Goal: Find specific fact: Find specific fact

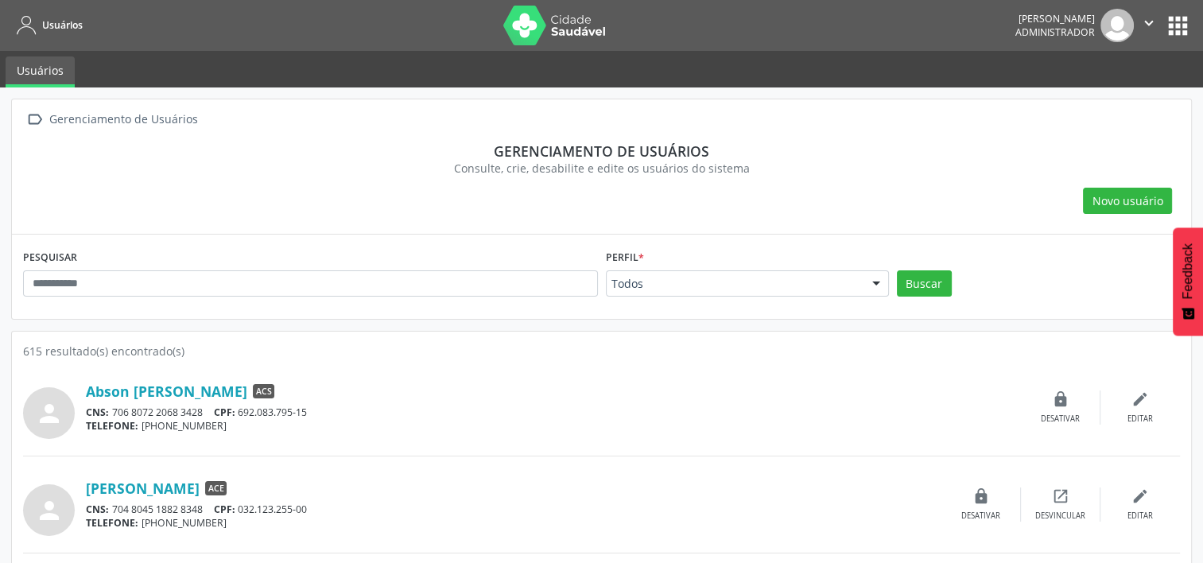
click at [320, 267] on div "PESQUISAR" at bounding box center [310, 277] width 583 height 62
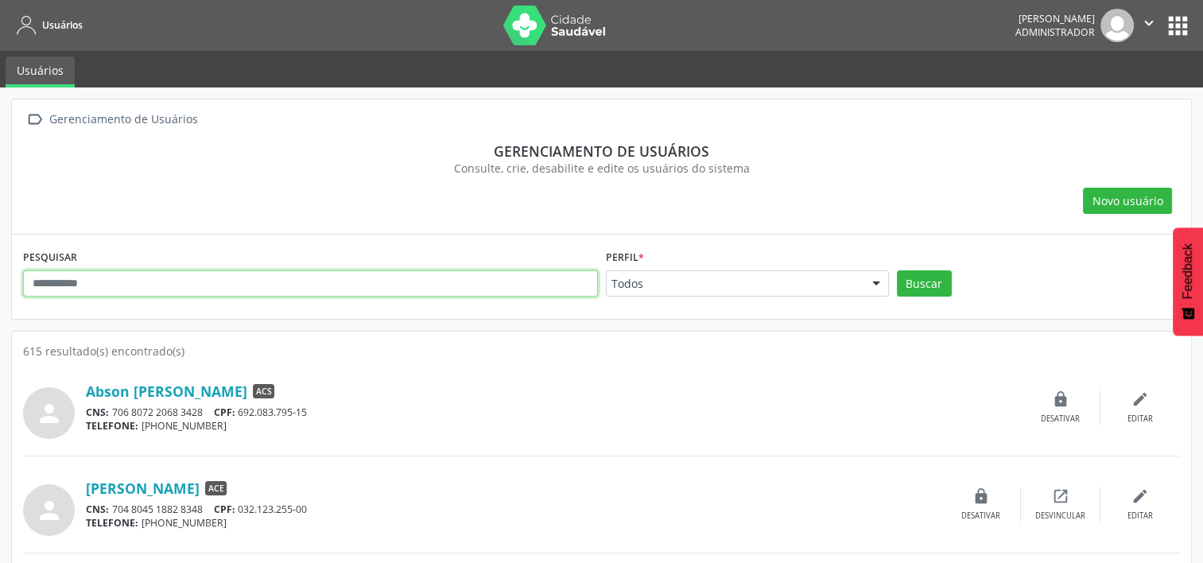
click at [318, 273] on input "text" at bounding box center [310, 283] width 575 height 27
paste input "*********"
type input "*********"
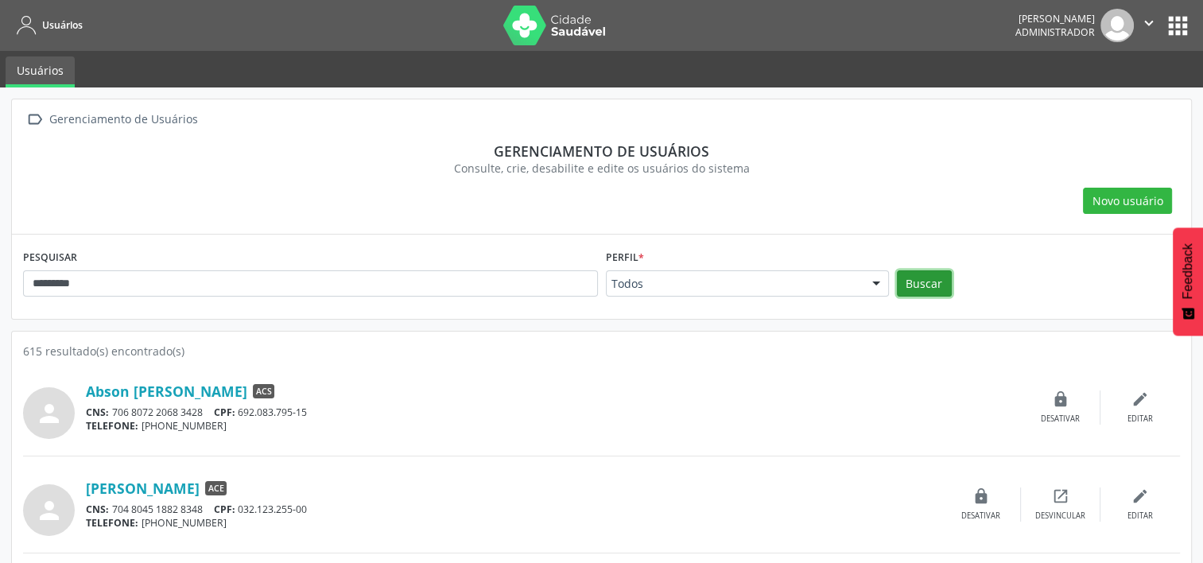
click at [932, 285] on button "Buscar" at bounding box center [924, 283] width 55 height 27
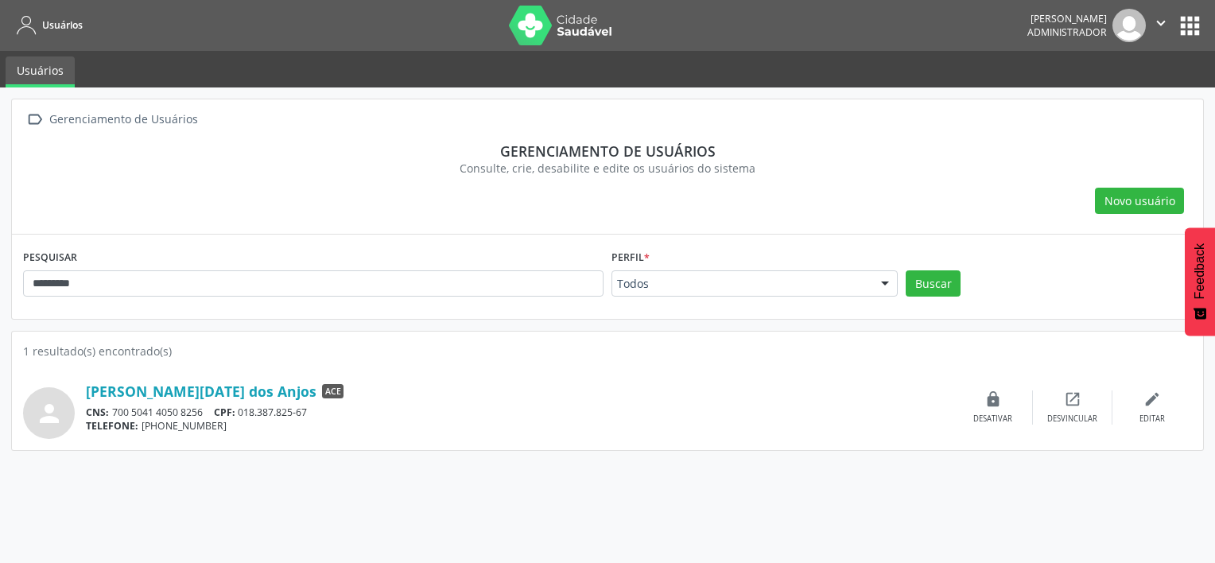
click at [151, 410] on div "CNS: 700 5041 4050 8256 CPF: 018.387.825-67" at bounding box center [519, 412] width 867 height 14
drag, startPoint x: 151, startPoint y: 410, endPoint x: 267, endPoint y: 413, distance: 116.1
click at [267, 413] on div "CNS: 700 5041 4050 8256 CPF: 018.387.825-67" at bounding box center [519, 412] width 867 height 14
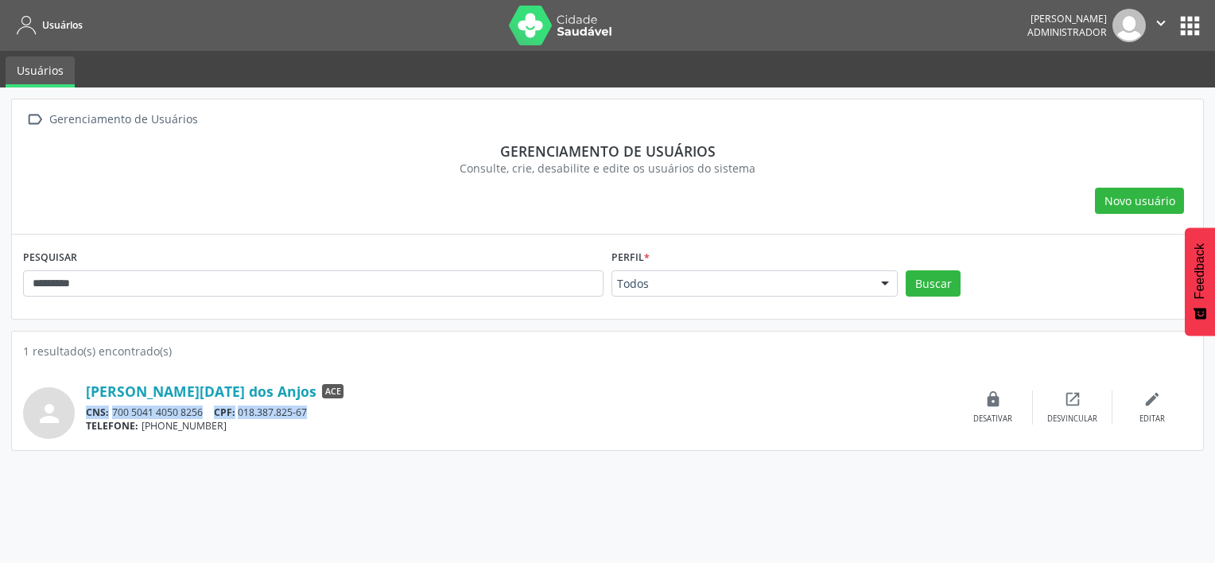
click at [267, 413] on div "CNS: 700 5041 4050 8256 CPF: 018.387.825-67" at bounding box center [519, 412] width 867 height 14
drag, startPoint x: 267, startPoint y: 413, endPoint x: 331, endPoint y: 424, distance: 64.4
click at [354, 421] on div "TELEFONE: [PHONE_NUMBER]" at bounding box center [519, 426] width 867 height 14
drag, startPoint x: 312, startPoint y: 410, endPoint x: 242, endPoint y: 407, distance: 69.2
click at [242, 407] on div "CNS: 700 5041 4050 8256 CPF: 018.387.825-67" at bounding box center [519, 412] width 867 height 14
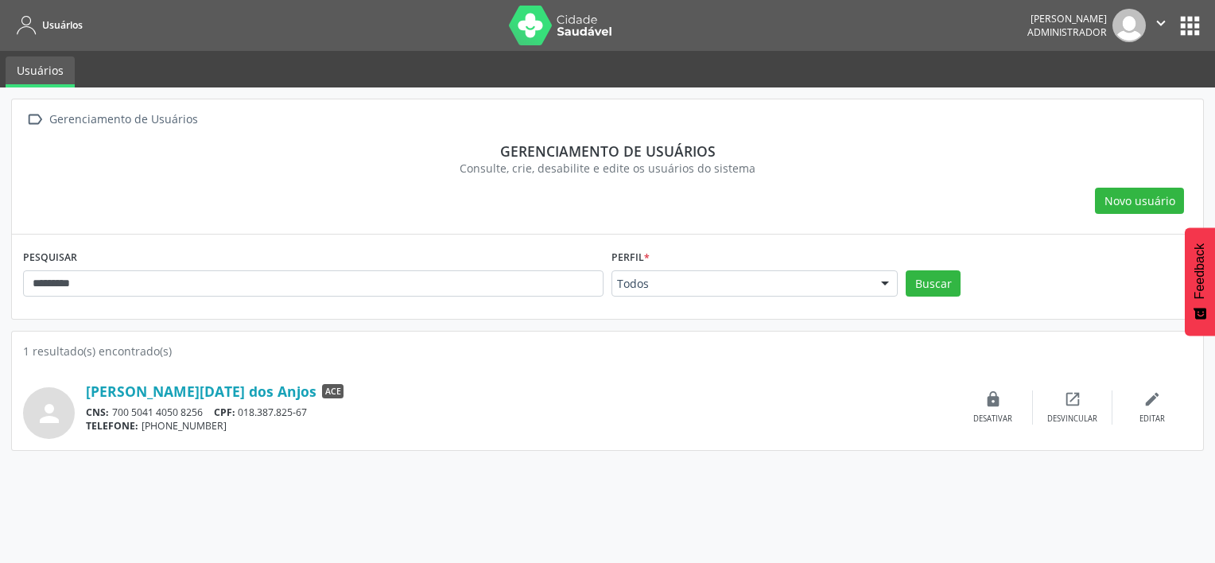
copy div "018.387.825-67"
drag, startPoint x: 80, startPoint y: 385, endPoint x: 283, endPoint y: 386, distance: 202.7
click at [283, 386] on div "person [PERSON_NAME][DATE] dos Anjos ACE CNS: 700 5041 4050 8256 CPF: 018.387.8…" at bounding box center [607, 407] width 1169 height 63
copy div "[PERSON_NAME][DATE] dos Anjos"
